Goal: Check status: Check status

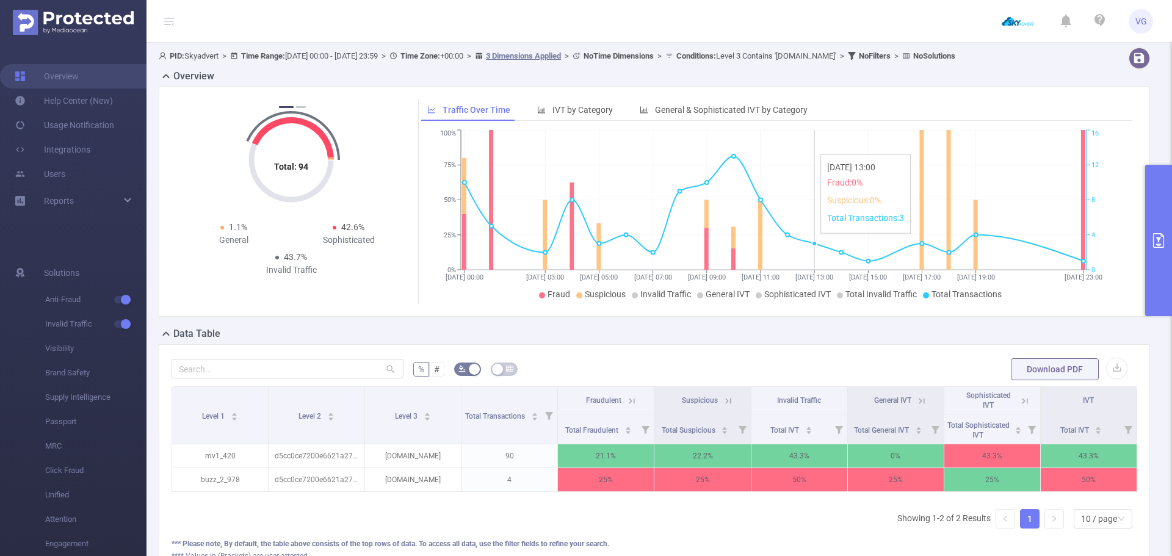
scroll to position [0, 2]
click at [1158, 226] on button "primary" at bounding box center [1158, 240] width 27 height 151
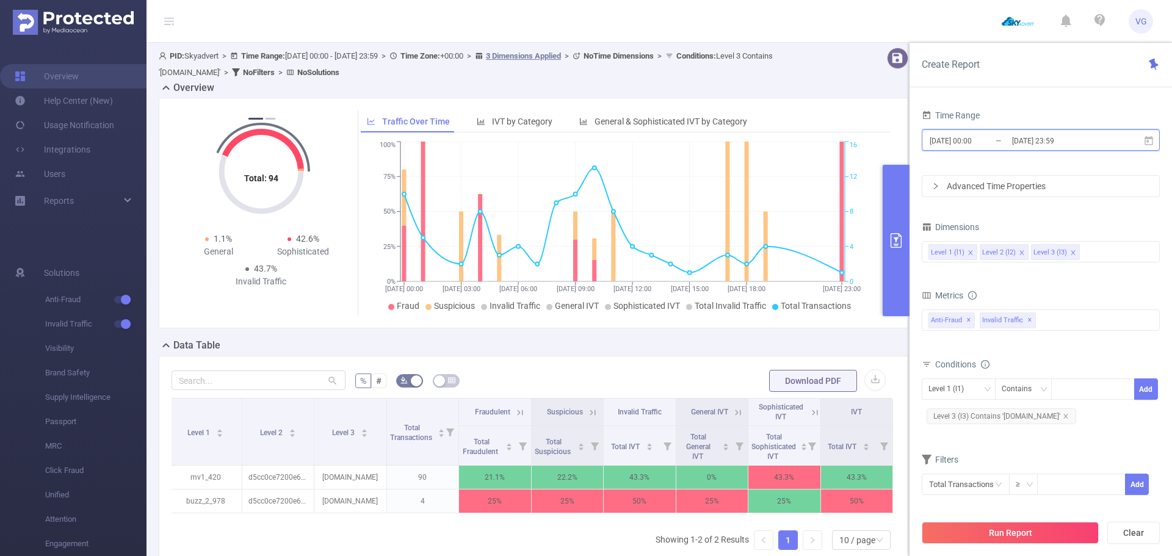
click at [1149, 138] on icon at bounding box center [1148, 139] width 9 height 9
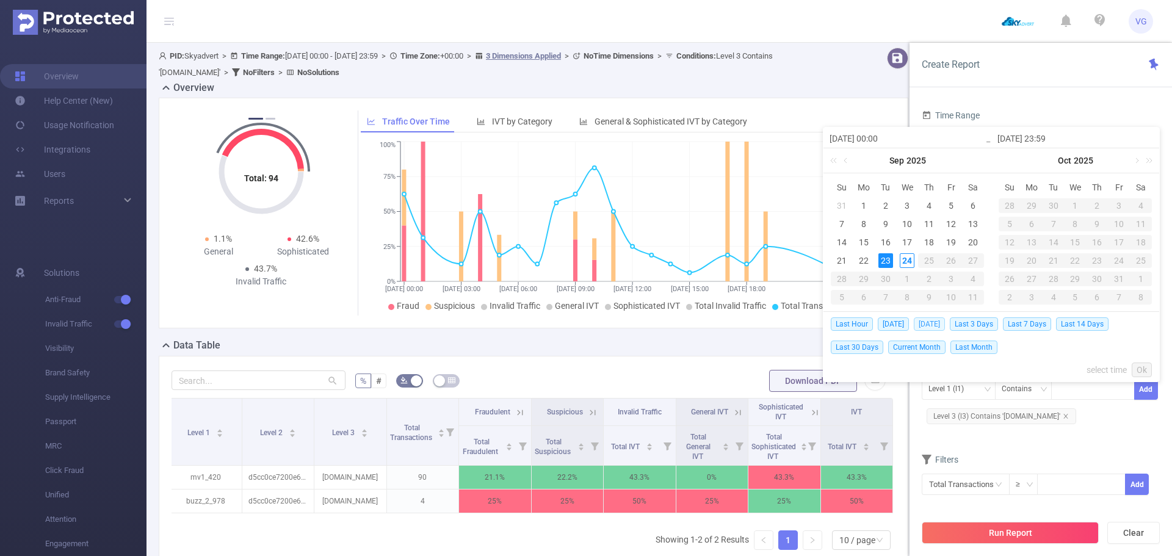
click at [929, 323] on span "[DATE]" at bounding box center [929, 323] width 31 height 13
type input "[DATE] 00:00"
type input "[DATE] 23:59"
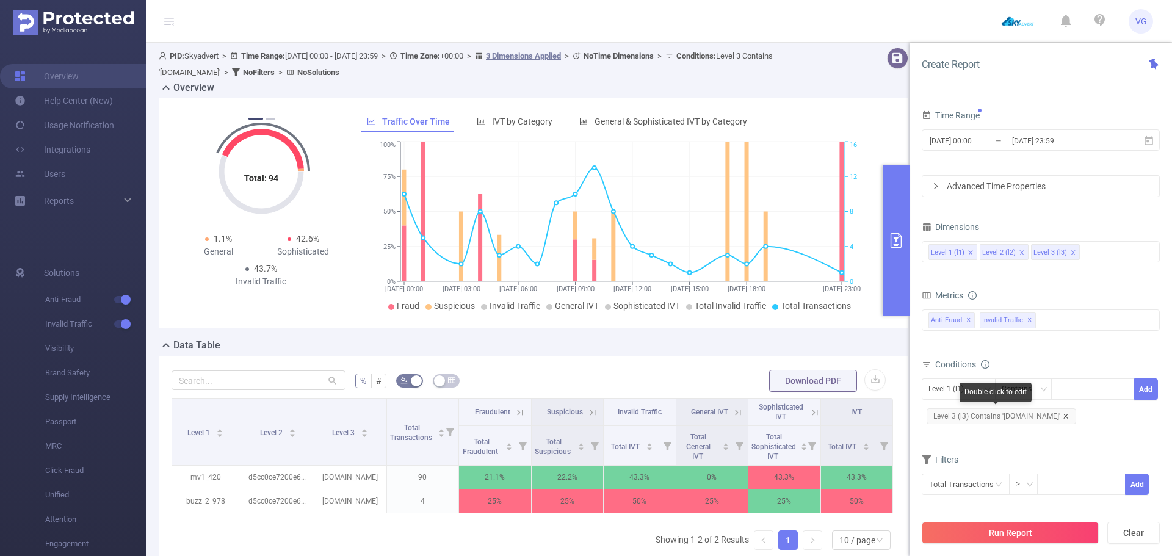
click at [1063, 414] on icon "icon: close" at bounding box center [1066, 416] width 6 height 6
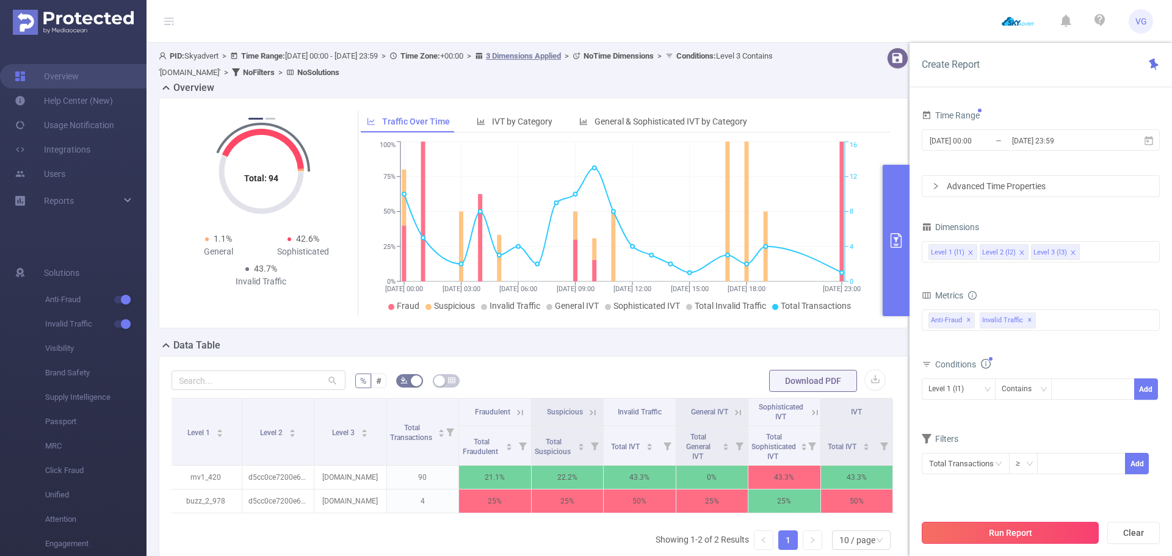
click at [1022, 523] on button "Run Report" at bounding box center [1010, 533] width 177 height 22
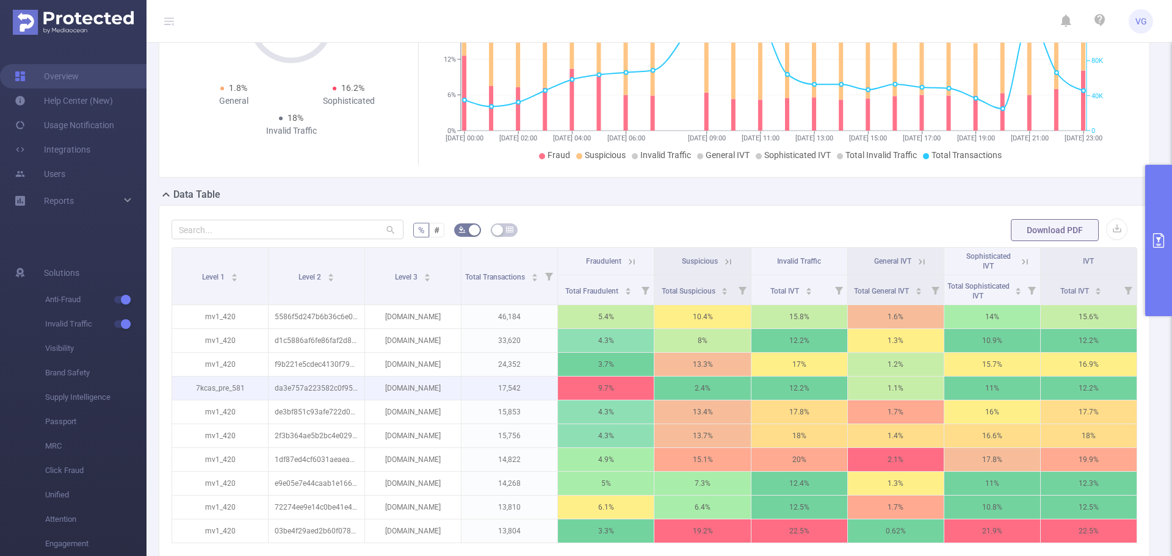
scroll to position [183, 0]
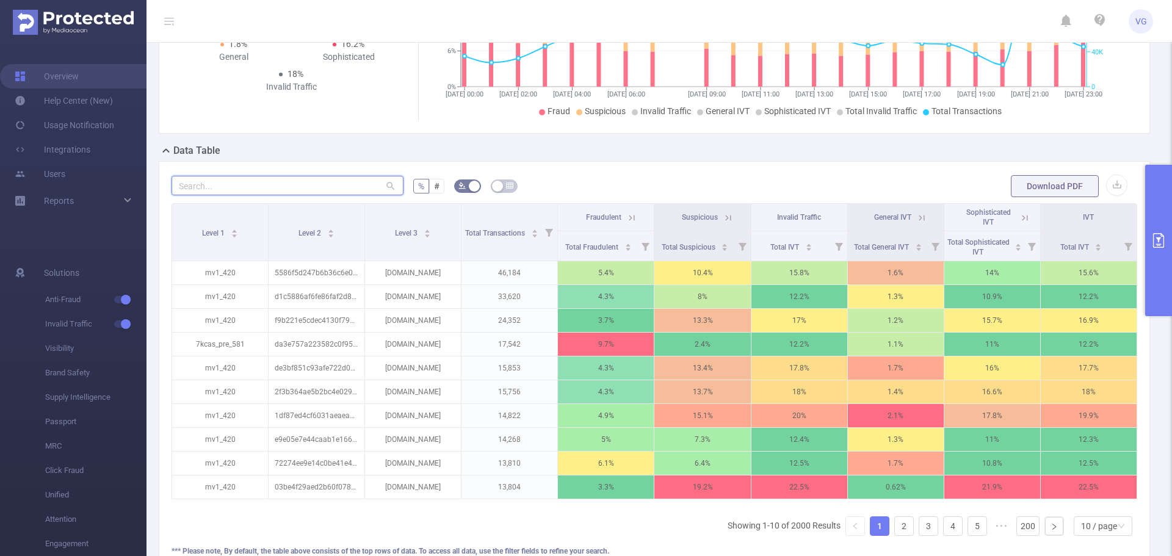
click at [298, 178] on input "text" at bounding box center [288, 186] width 232 height 20
paste input "[DOMAIN_NAME]"
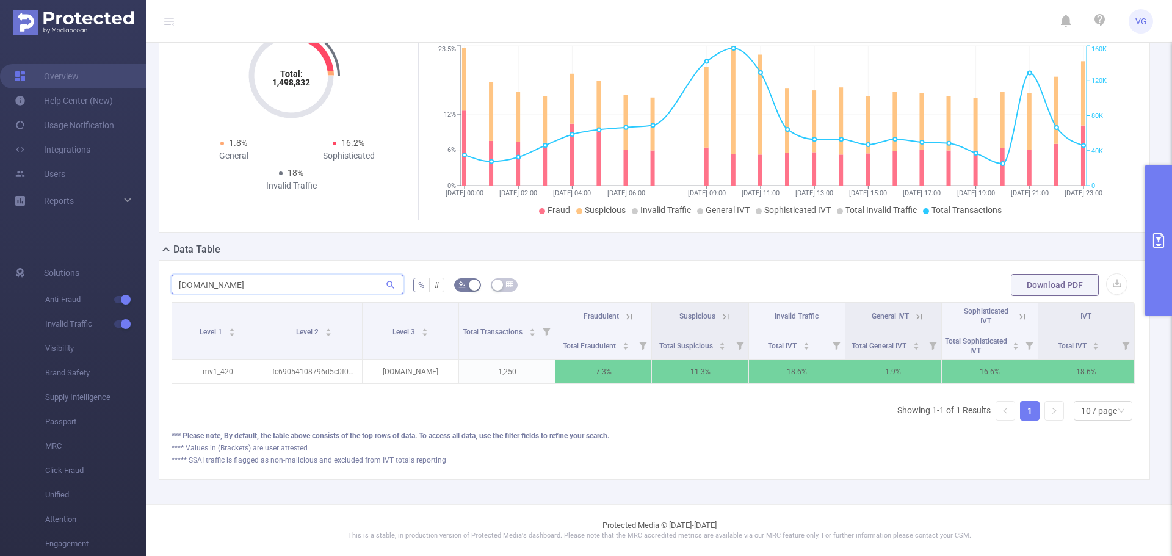
scroll to position [0, 0]
type input "[DOMAIN_NAME]"
click at [629, 312] on icon at bounding box center [631, 316] width 11 height 11
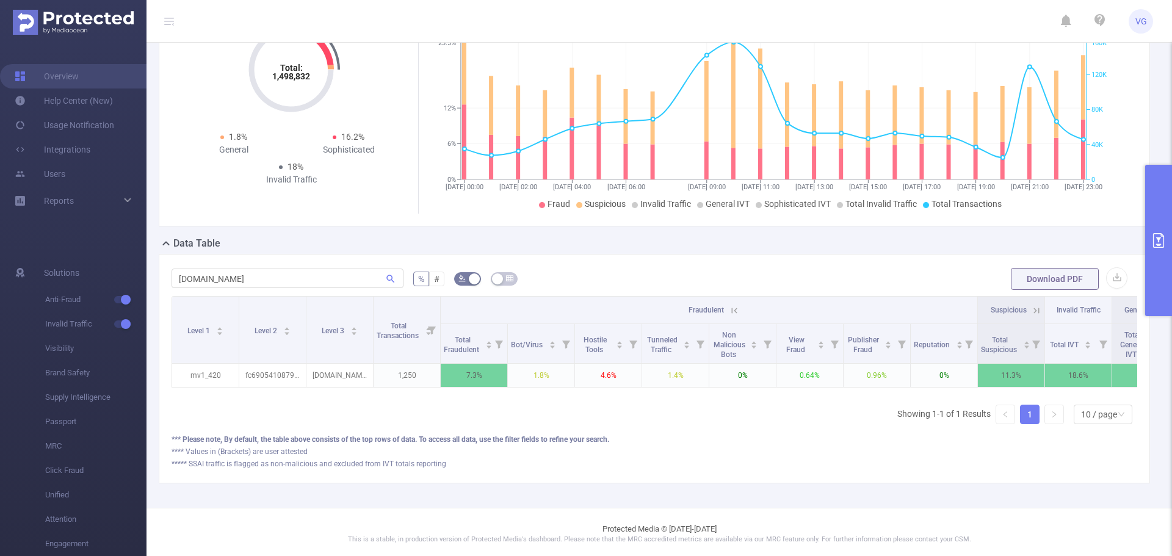
click at [734, 308] on icon at bounding box center [734, 310] width 11 height 11
